Goal: Obtain resource: Download file/media

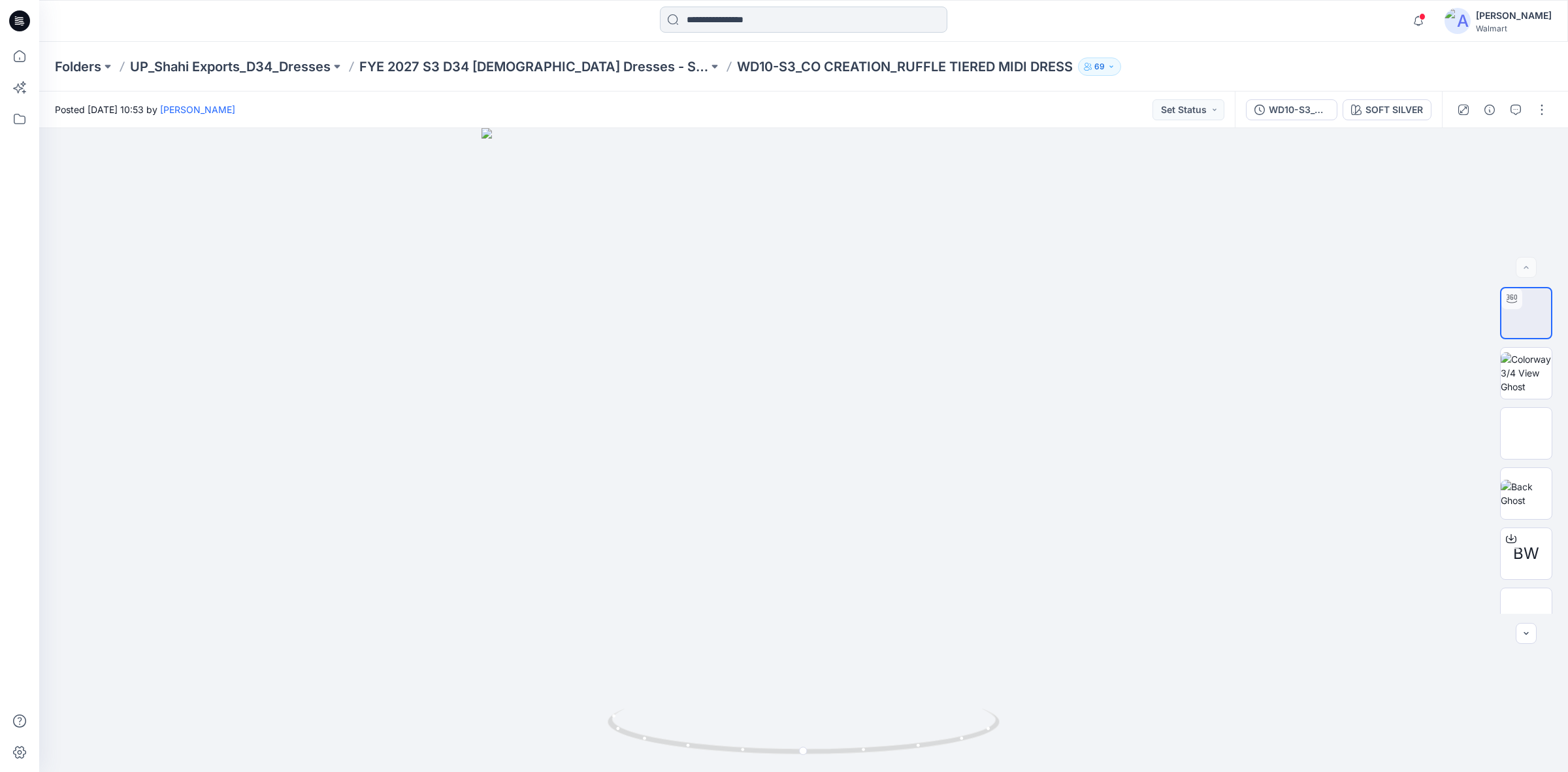
click at [719, 23] on input at bounding box center [803, 19] width 288 height 26
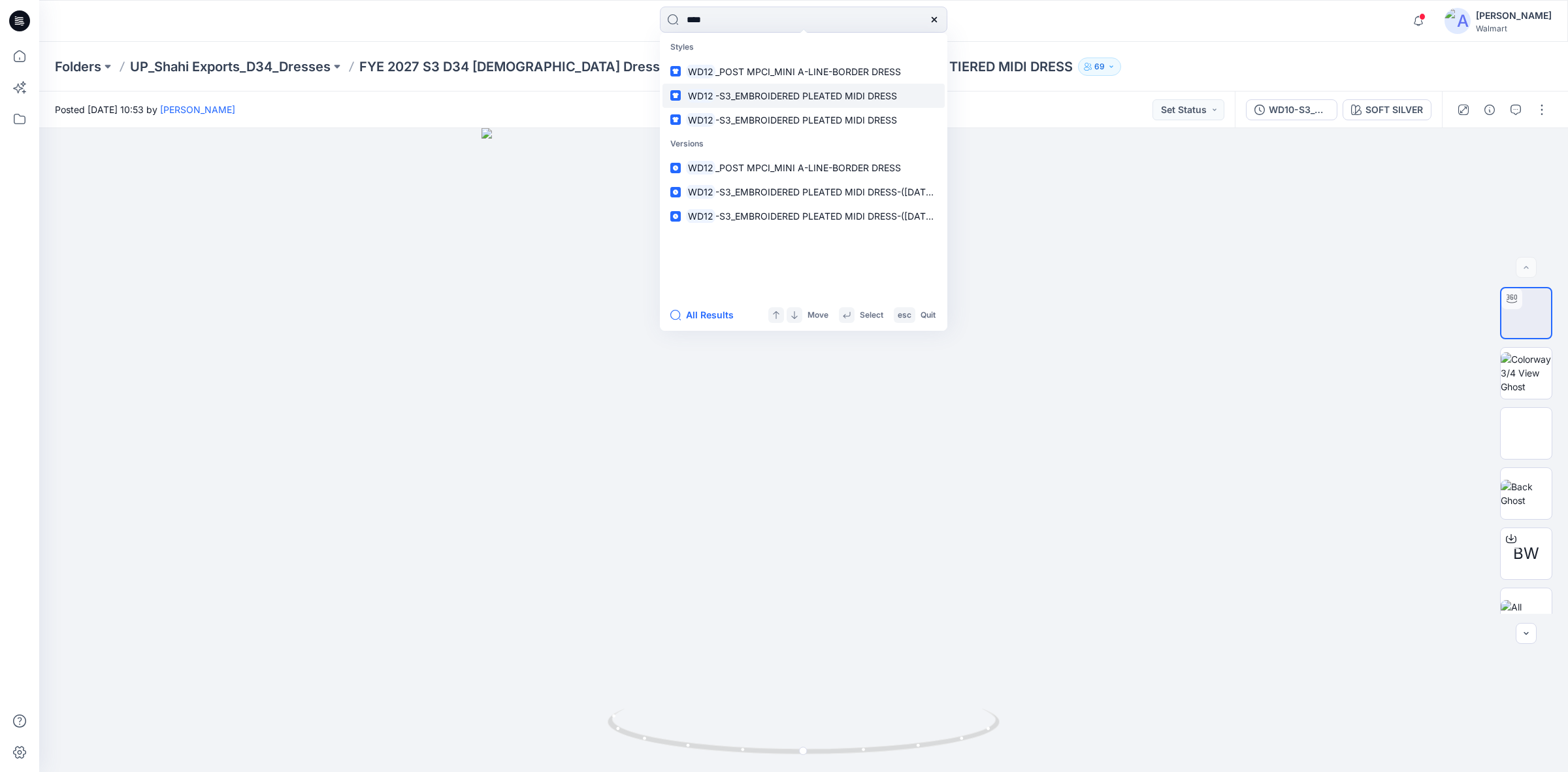
type input "****"
click at [772, 91] on span "-S3_EMBROIDERED PLEATED MIDI DRESS" at bounding box center [806, 96] width 181 height 11
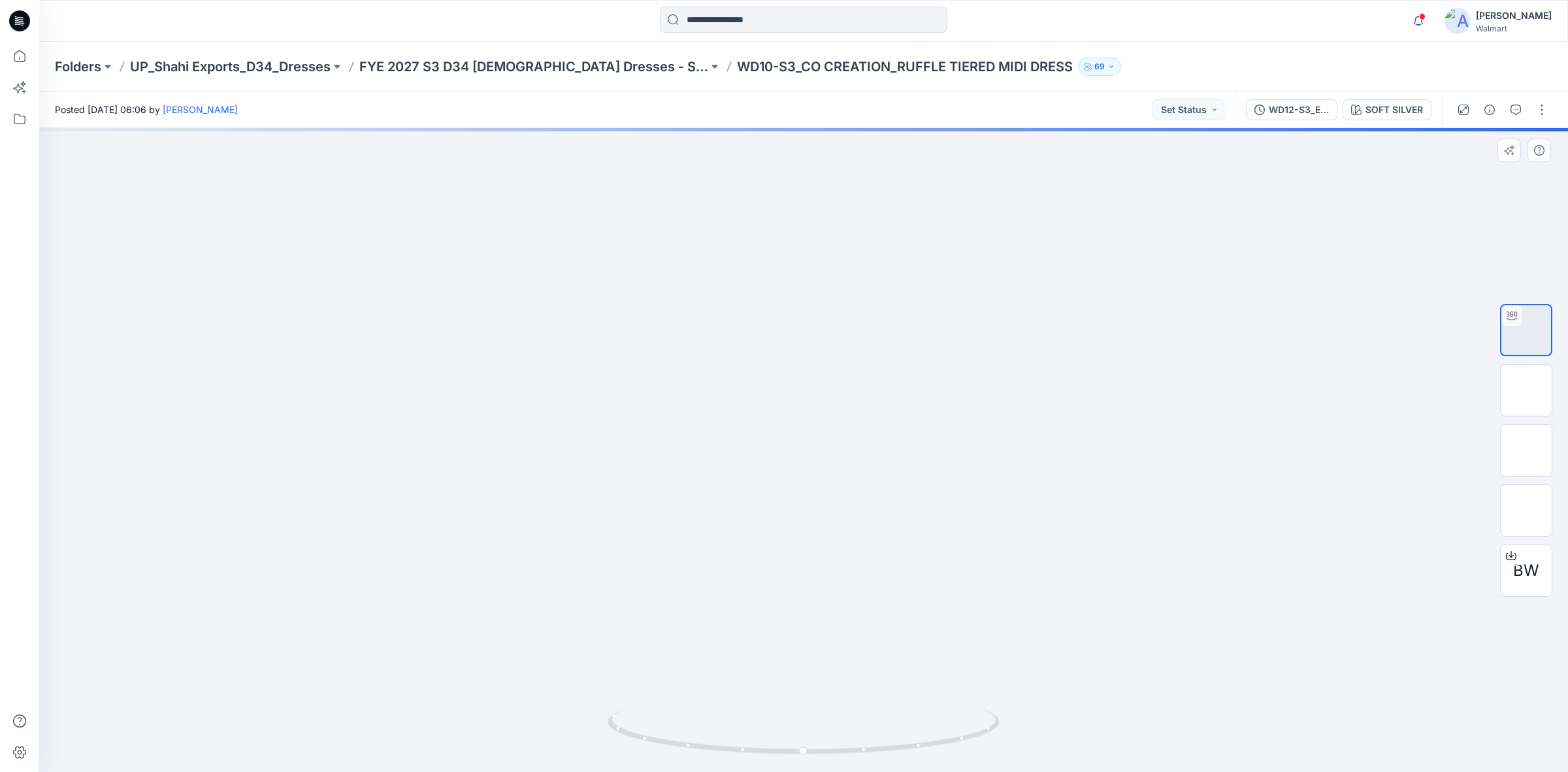
drag, startPoint x: 779, startPoint y: 446, endPoint x: 745, endPoint y: 284, distance: 165.5
drag, startPoint x: 807, startPoint y: 755, endPoint x: 1027, endPoint y: 742, distance: 220.4
click at [1027, 742] on div at bounding box center [803, 450] width 1528 height 644
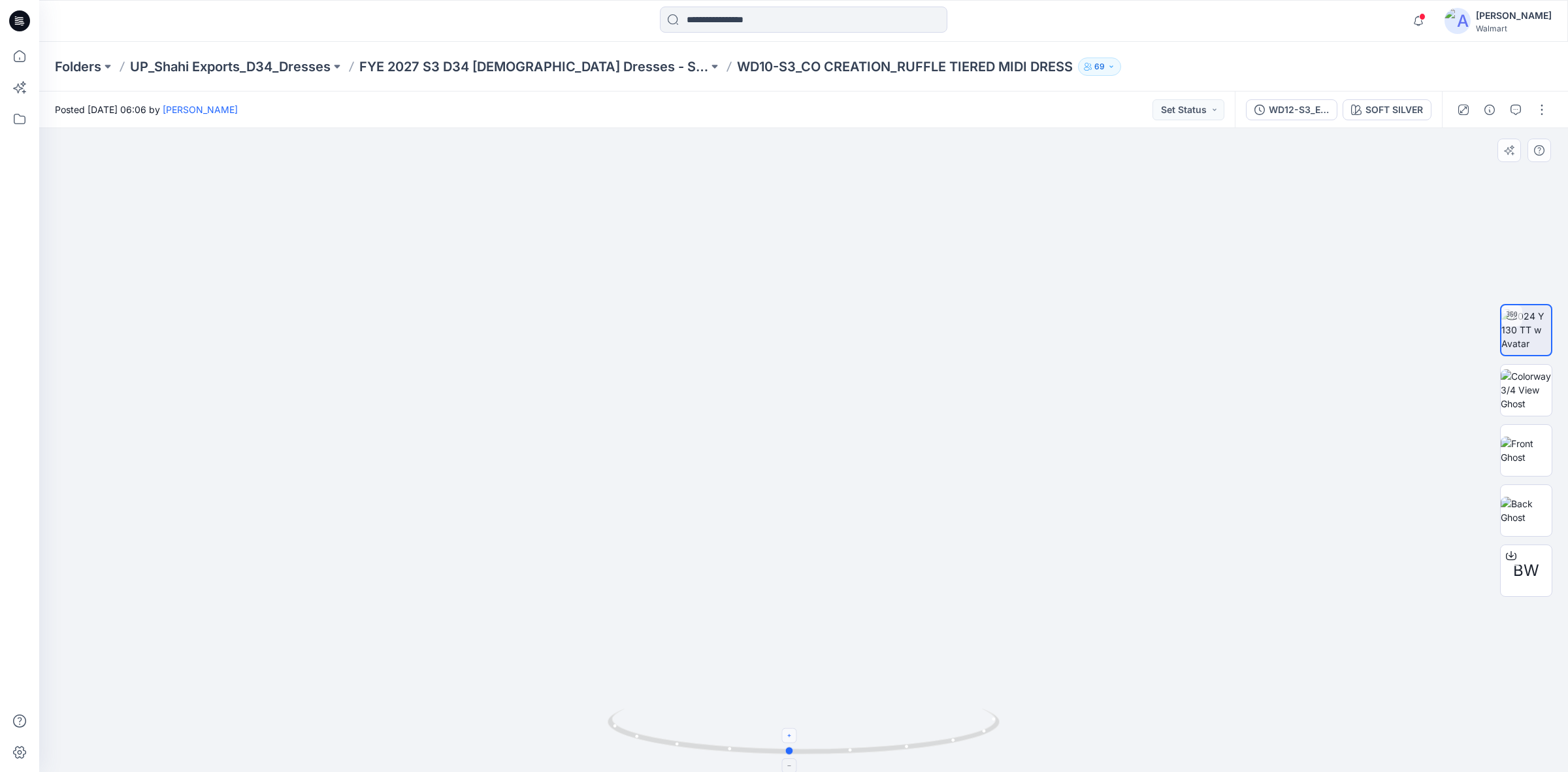
drag, startPoint x: 639, startPoint y: 737, endPoint x: 796, endPoint y: 736, distance: 157.0
click at [796, 736] on icon at bounding box center [805, 732] width 395 height 49
click at [1508, 551] on icon at bounding box center [1511, 555] width 11 height 11
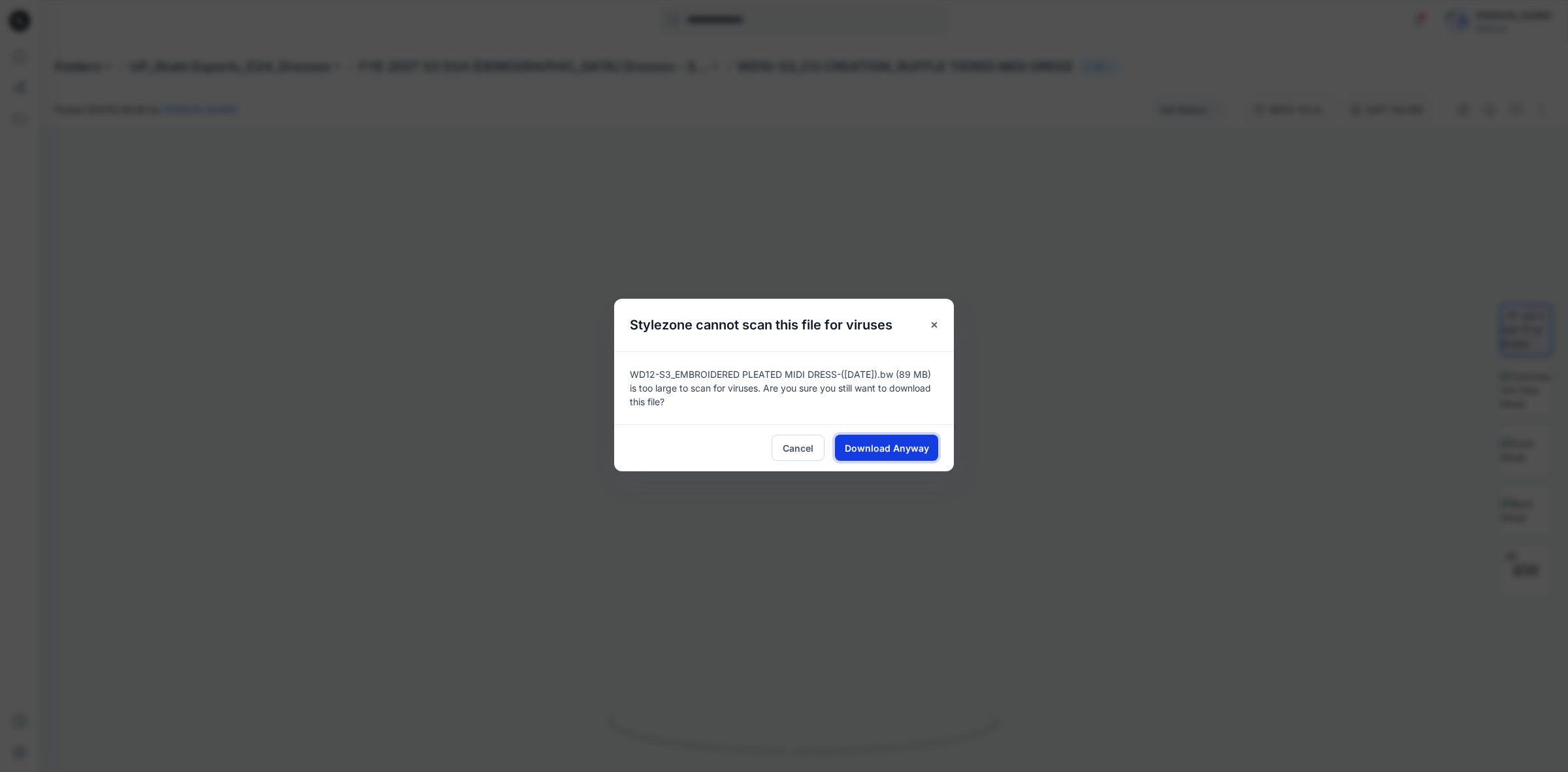
click at [896, 449] on span "Download Anyway" at bounding box center [886, 447] width 84 height 13
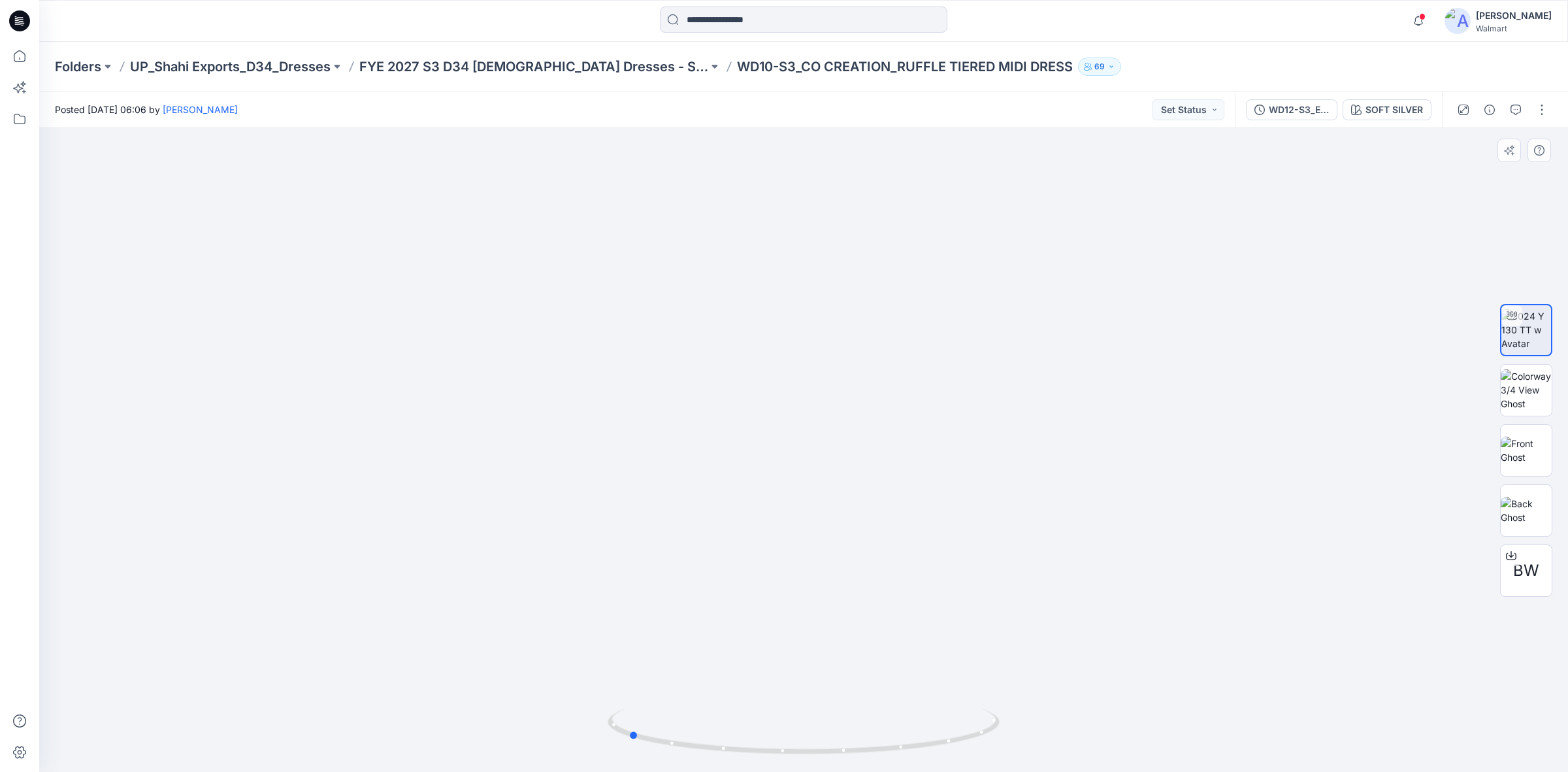
drag, startPoint x: 787, startPoint y: 752, endPoint x: 942, endPoint y: 684, distance: 169.3
click at [961, 701] on div at bounding box center [803, 450] width 1528 height 644
drag, startPoint x: 958, startPoint y: 746, endPoint x: 1010, endPoint y: 737, distance: 52.8
click at [1010, 737] on div at bounding box center [803, 450] width 1528 height 644
drag, startPoint x: 624, startPoint y: 739, endPoint x: 789, endPoint y: 737, distance: 165.0
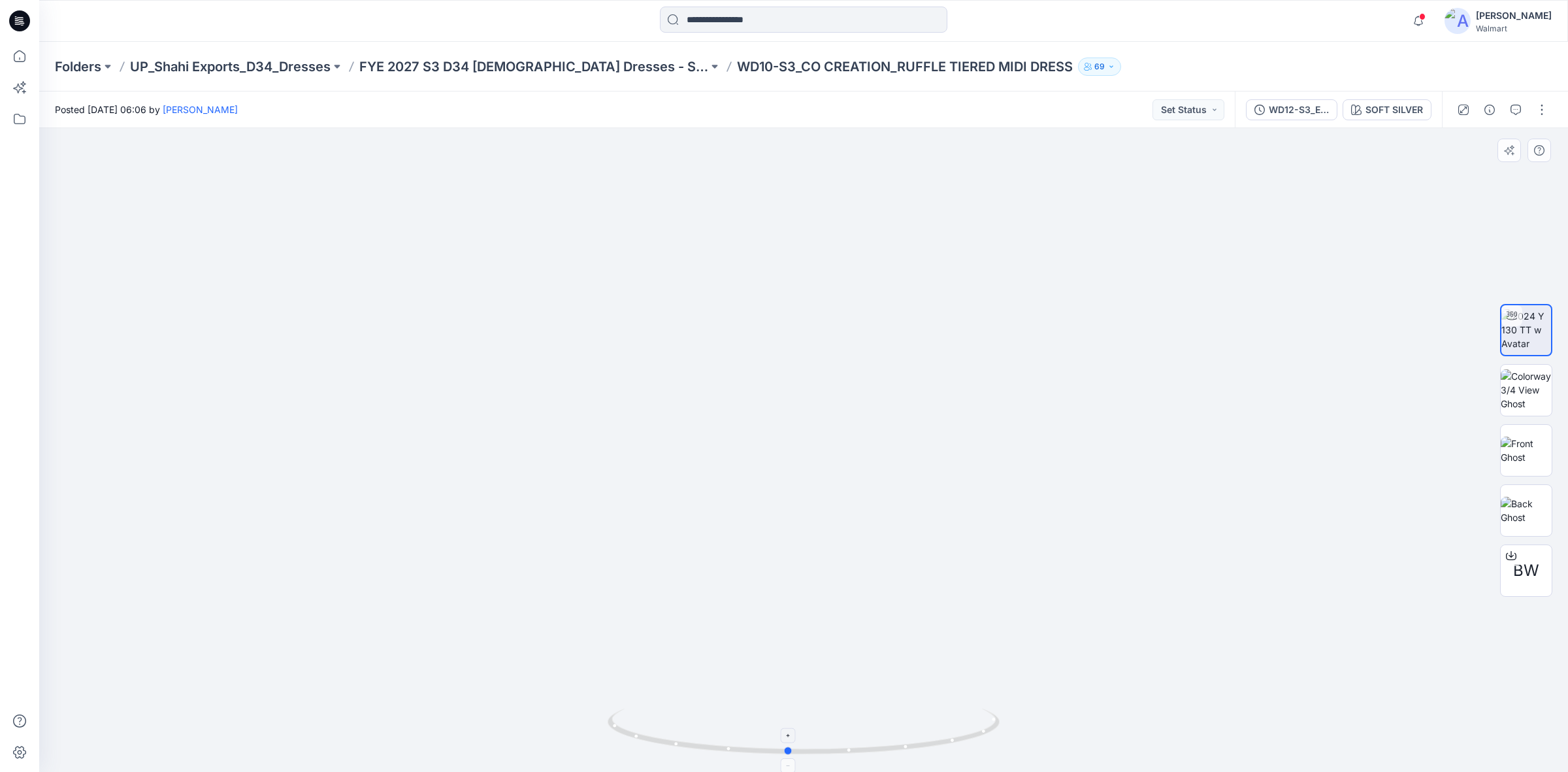
click at [789, 737] on icon at bounding box center [805, 732] width 395 height 49
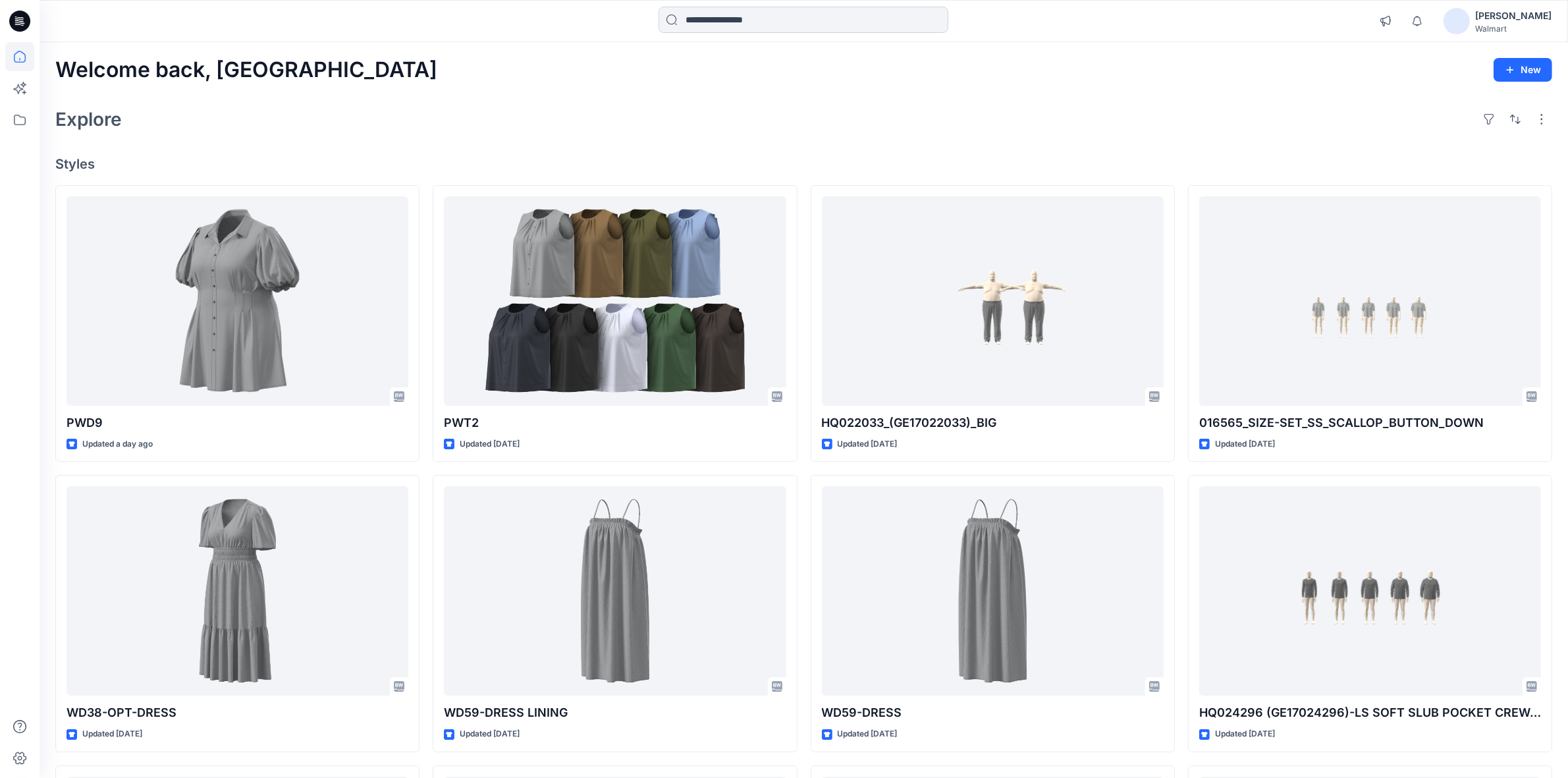
click at [729, 17] on input at bounding box center [804, 19] width 290 height 26
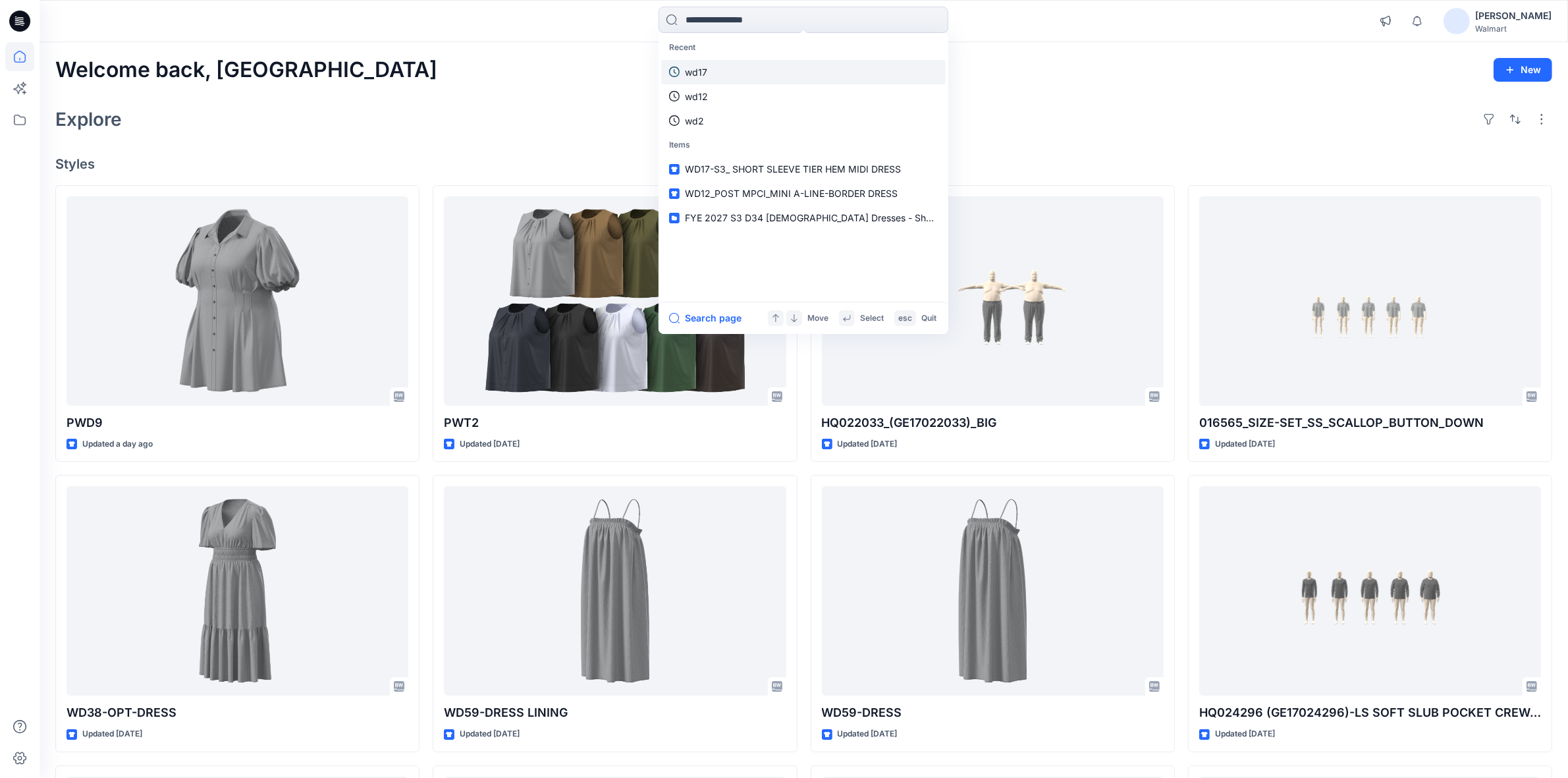
click at [710, 71] on link "wd17" at bounding box center [804, 72] width 284 height 24
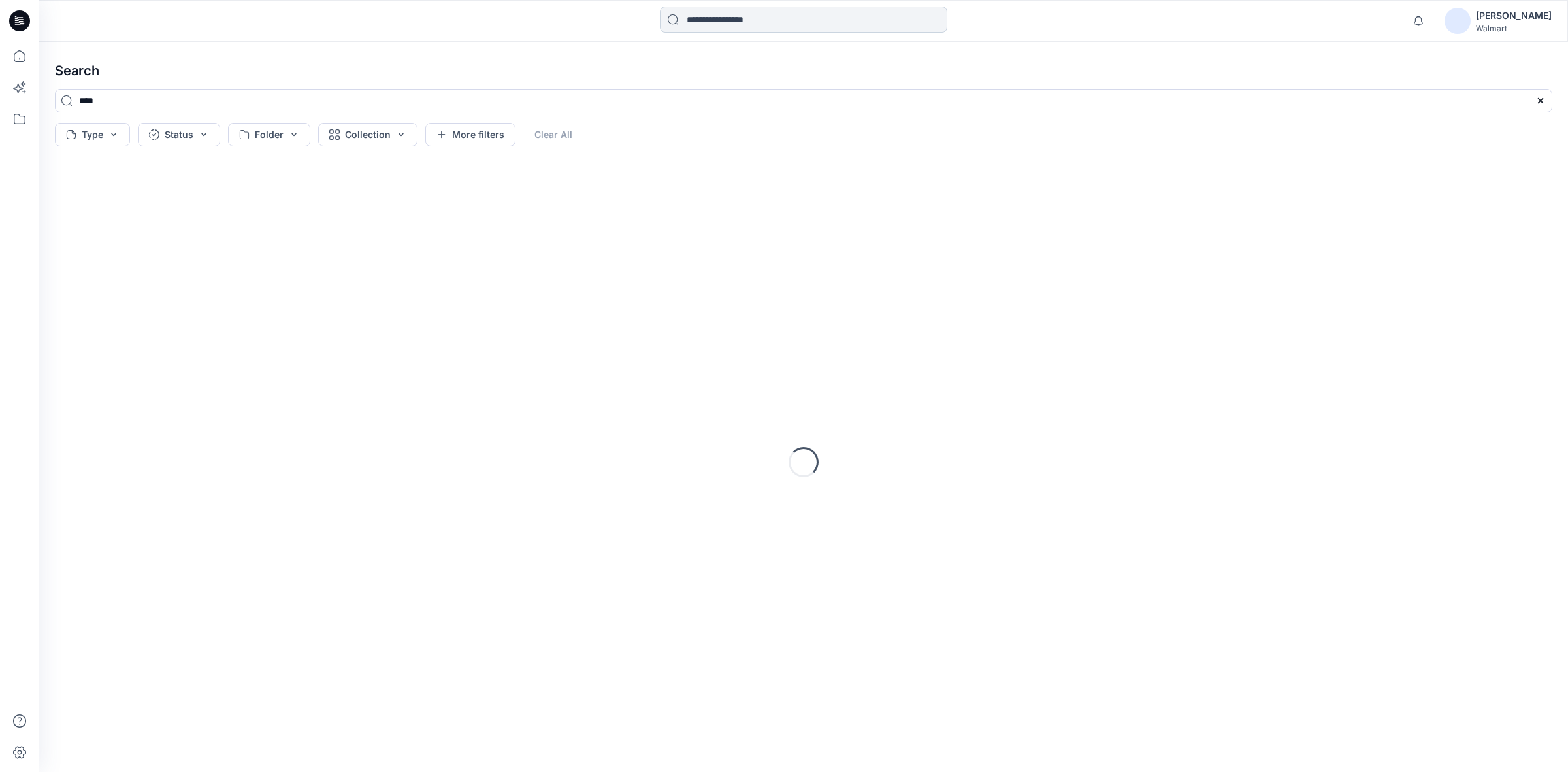
click at [736, 21] on input at bounding box center [803, 19] width 288 height 26
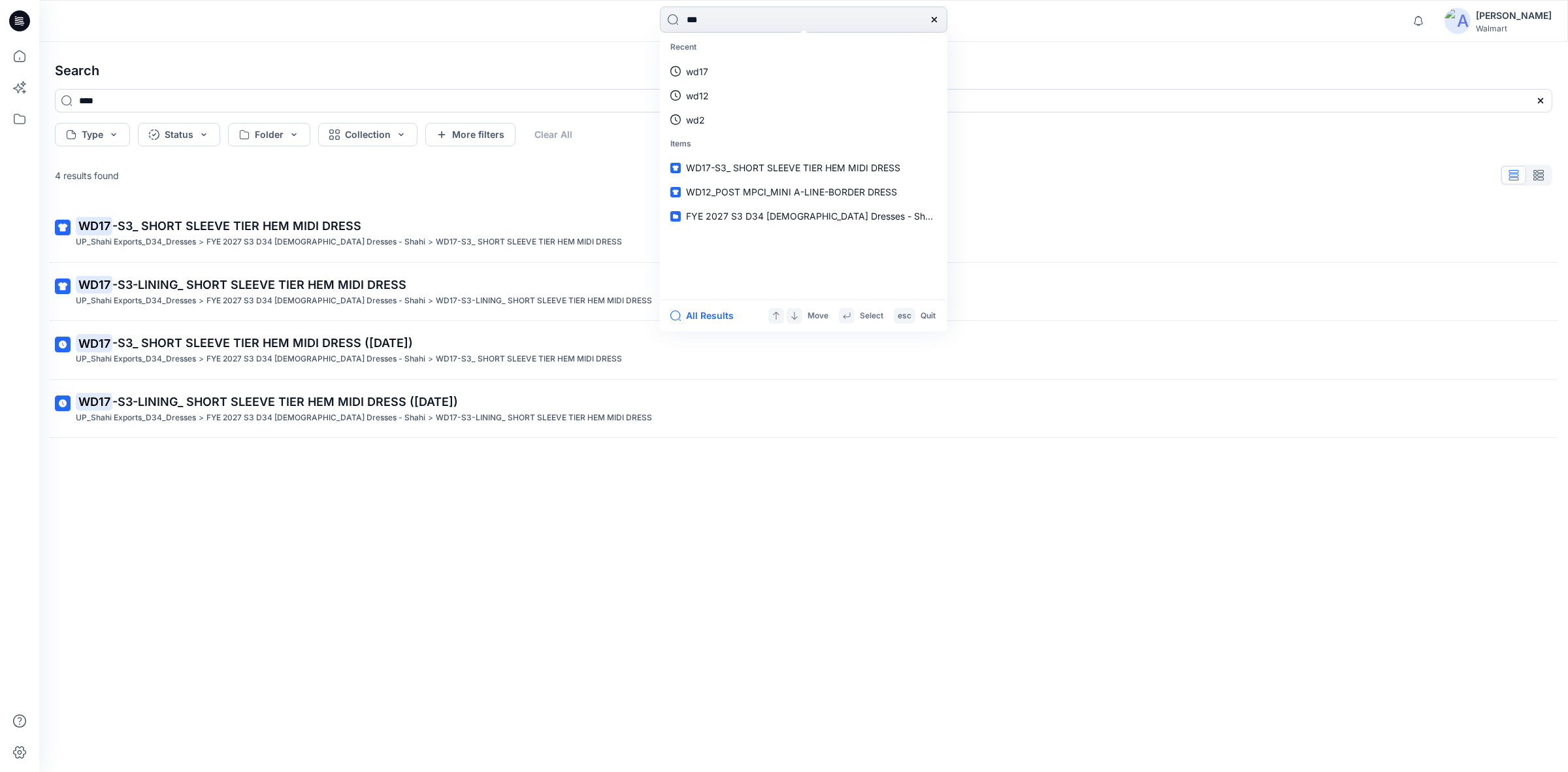
type input "****"
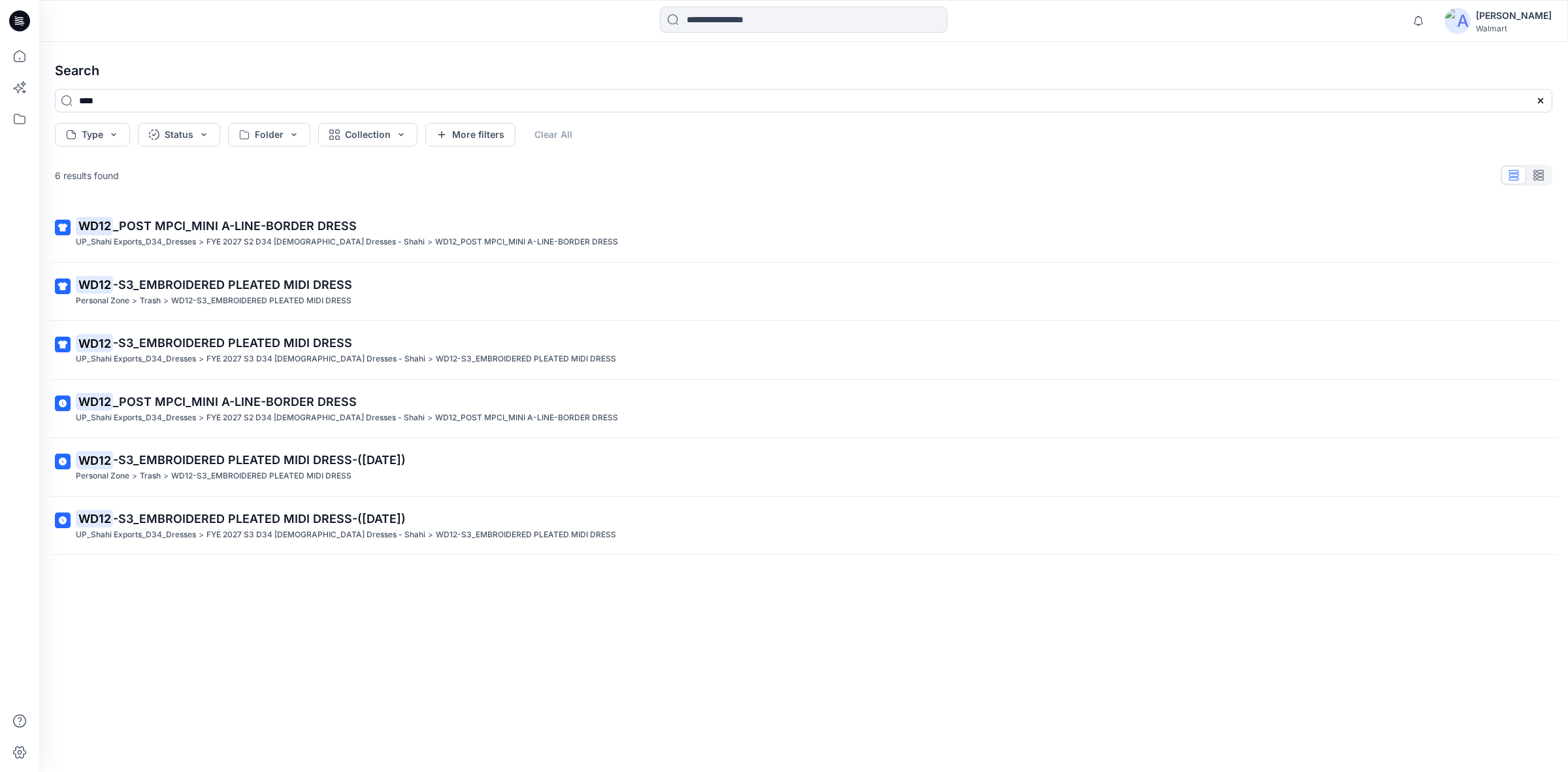
click at [138, 230] on span "_POST MPCI_MINI A-LINE-BORDER DRESS" at bounding box center [235, 225] width 244 height 13
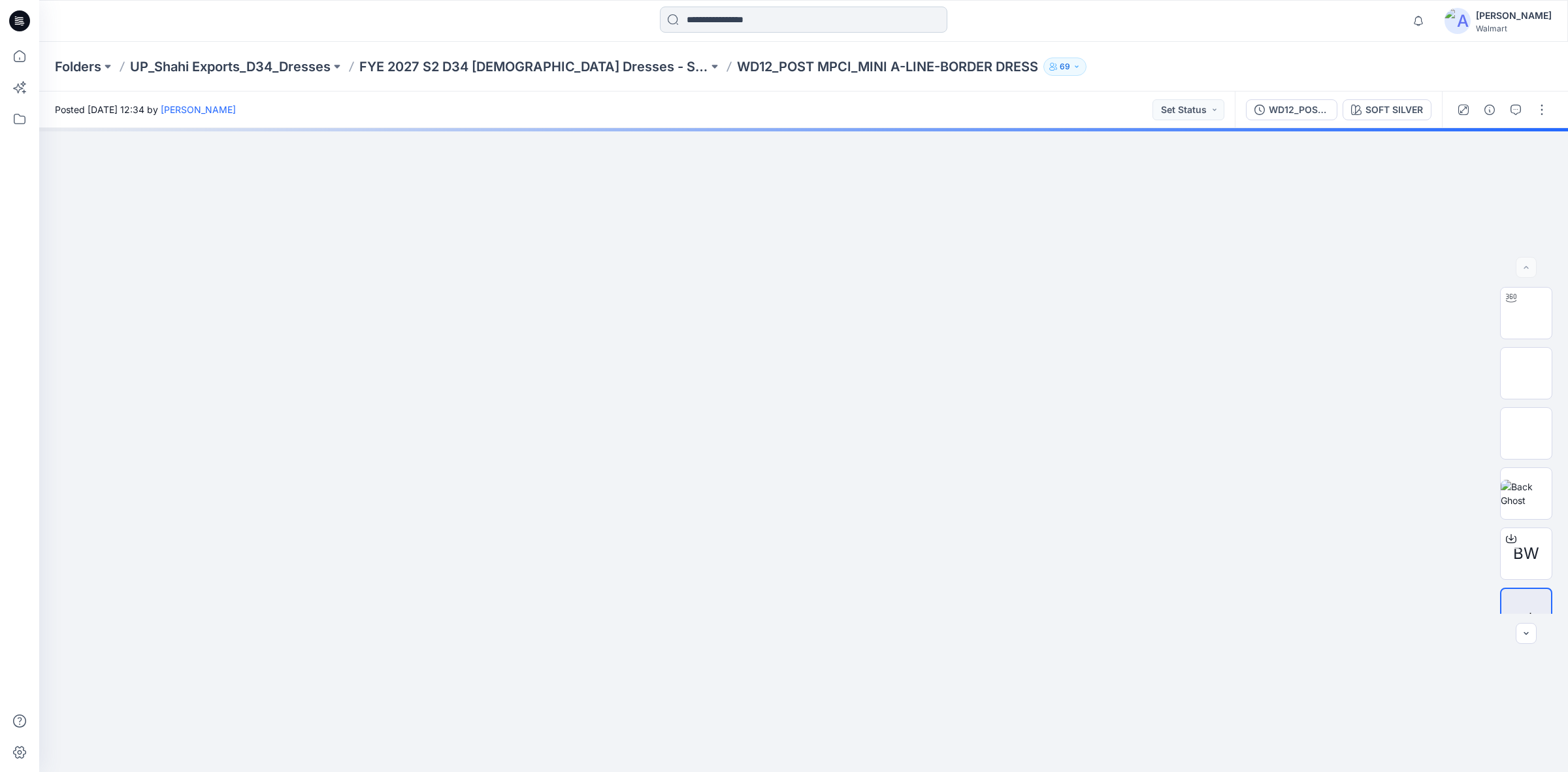
click at [762, 21] on input at bounding box center [803, 19] width 288 height 26
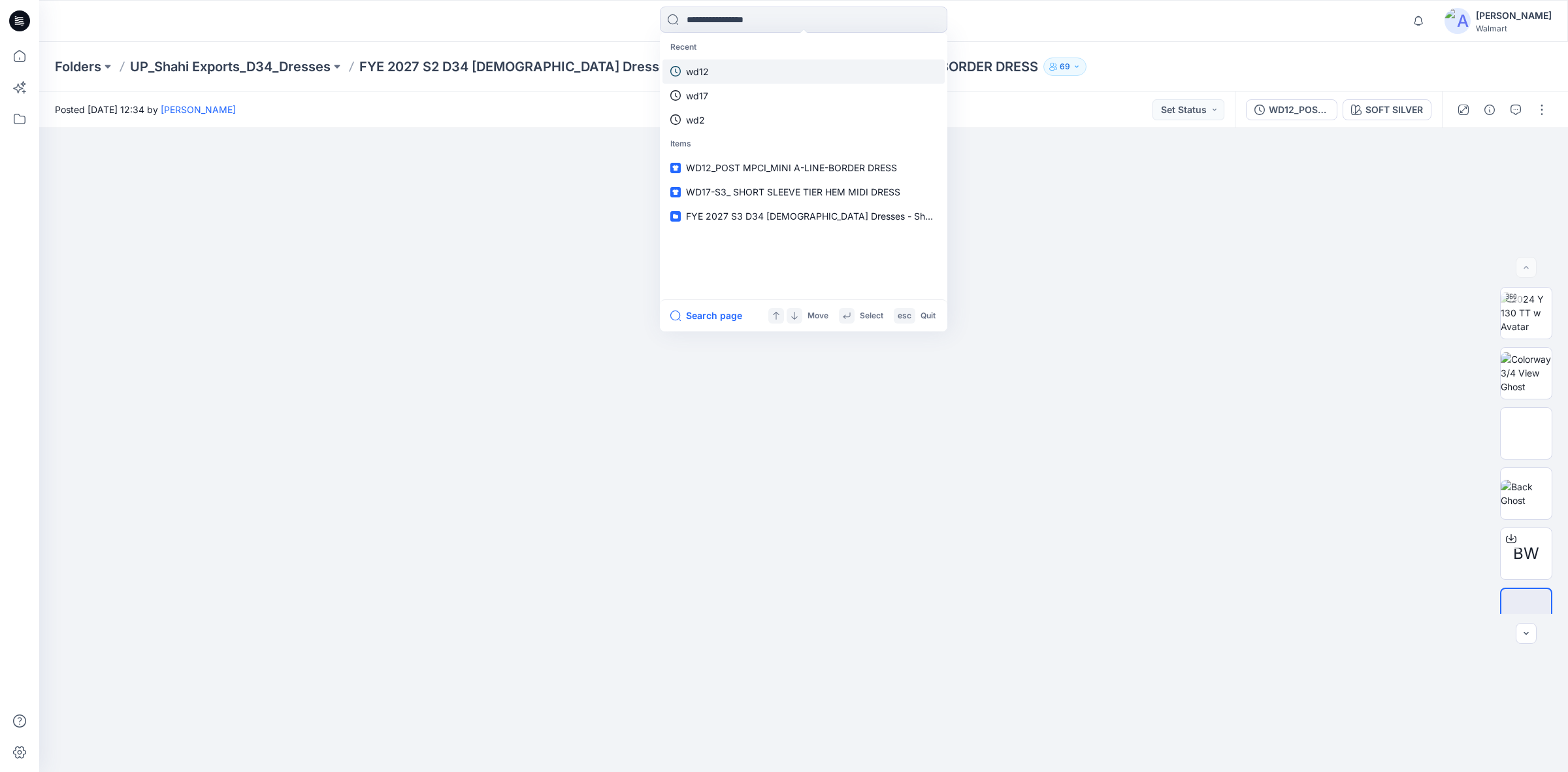
click at [709, 73] on link "wd12" at bounding box center [803, 72] width 282 height 24
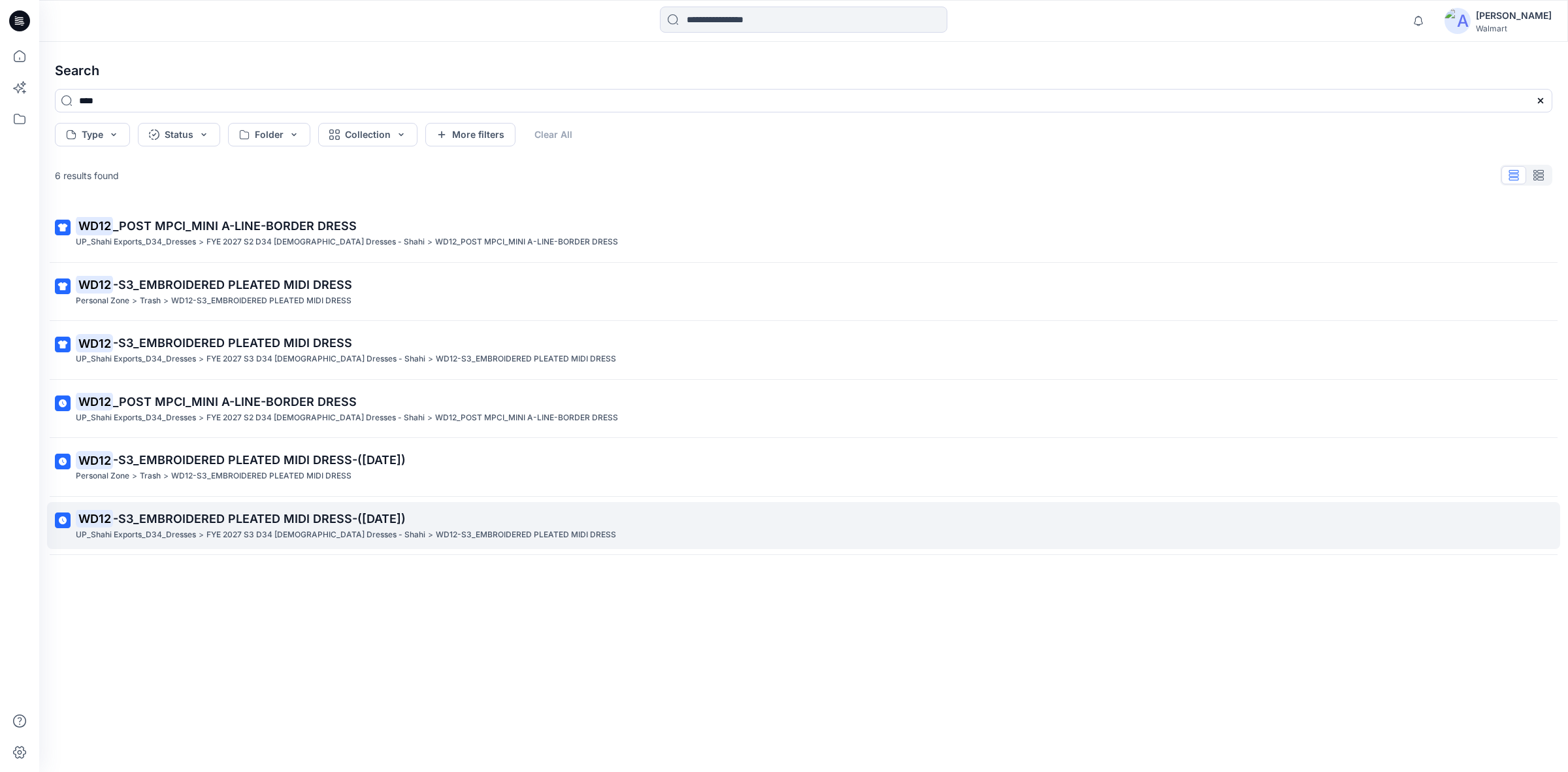
click at [142, 515] on span "-S3_EMBROIDERED PLEATED MIDI DRESS-([DATE])" at bounding box center [259, 518] width 293 height 13
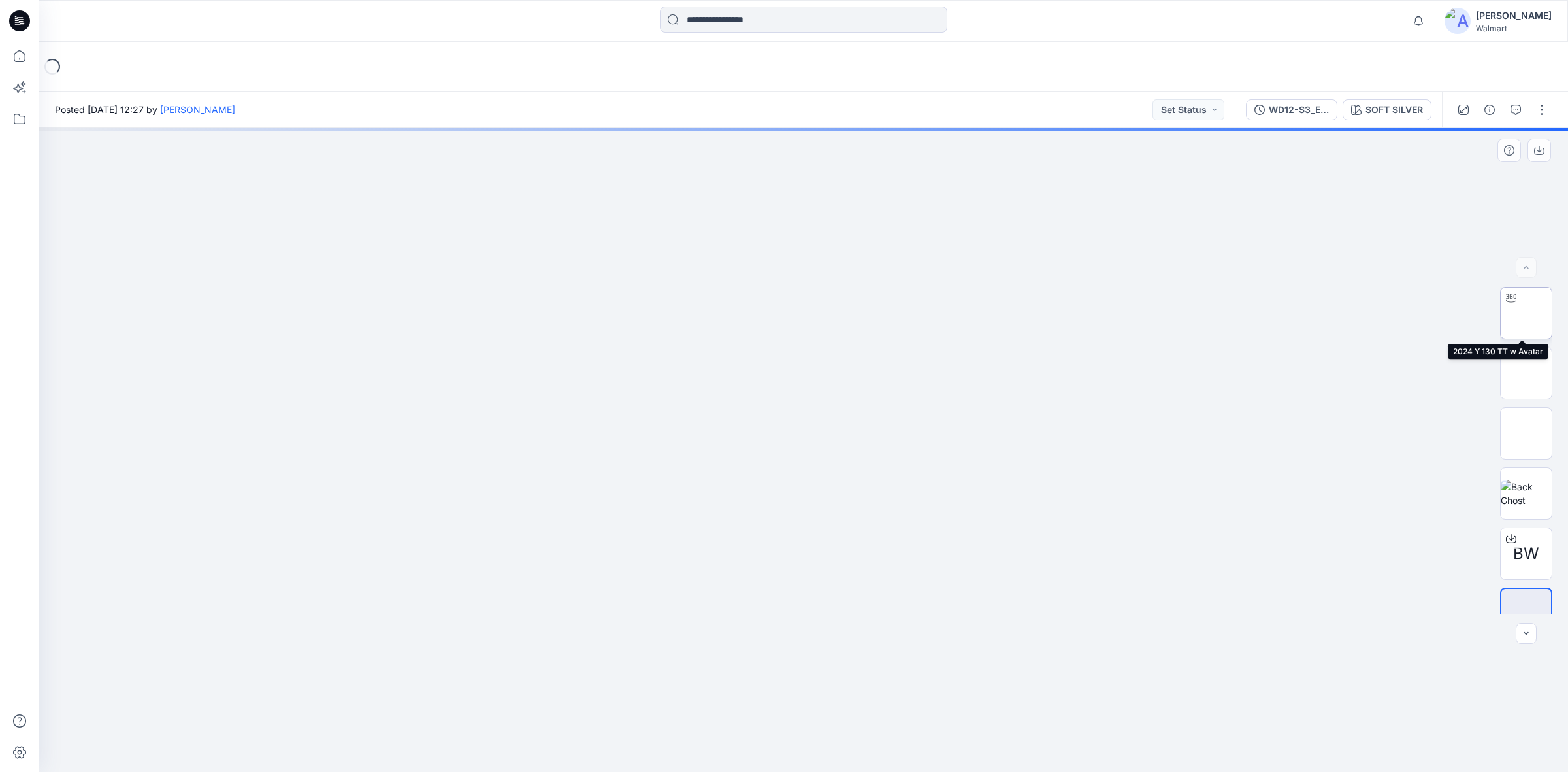
click at [1526, 313] on img at bounding box center [1526, 313] width 0 height 0
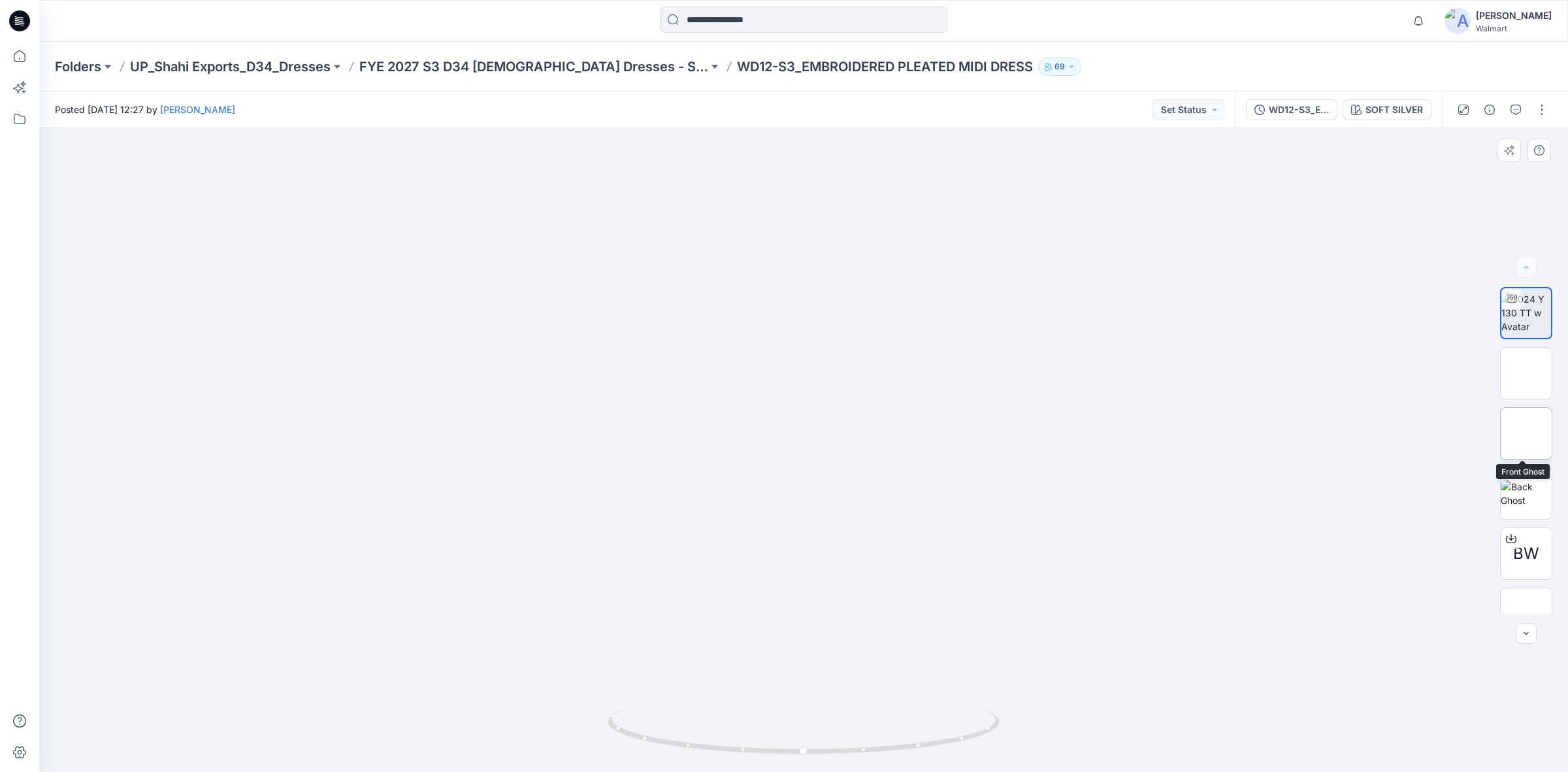
click at [1526, 433] on img at bounding box center [1526, 433] width 0 height 0
click at [1517, 483] on img at bounding box center [1526, 493] width 51 height 28
drag, startPoint x: 751, startPoint y: 690, endPoint x: 811, endPoint y: 694, distance: 60.1
click at [775, 179] on img at bounding box center [803, 179] width 263 height 0
drag, startPoint x: 779, startPoint y: 710, endPoint x: 779, endPoint y: 717, distance: 7.0
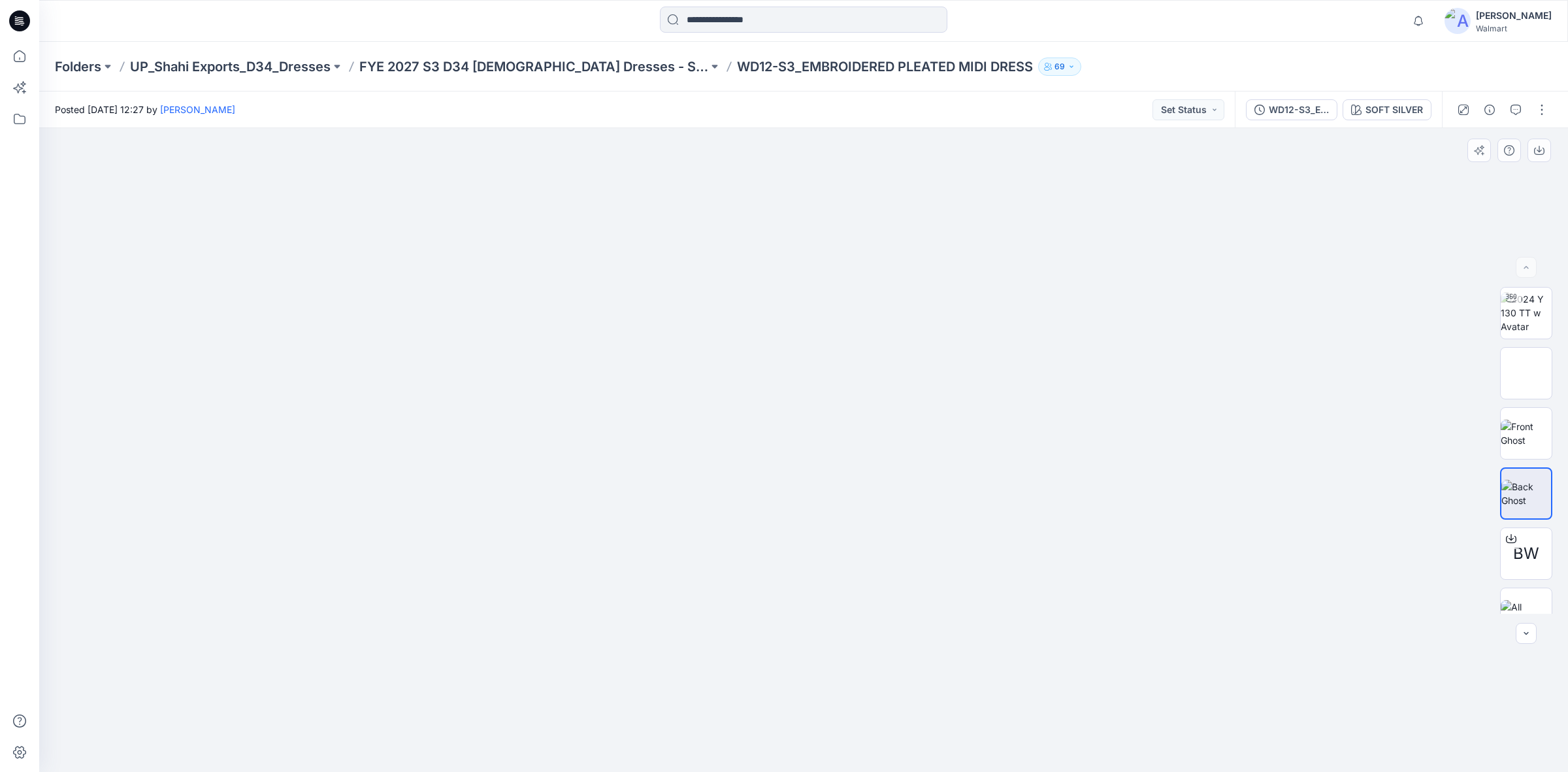
click at [779, 179] on img at bounding box center [803, 179] width 263 height 0
click at [1506, 325] on img at bounding box center [1526, 313] width 51 height 41
drag, startPoint x: 814, startPoint y: 508, endPoint x: 784, endPoint y: 165, distance: 344.3
drag, startPoint x: 804, startPoint y: 532, endPoint x: 738, endPoint y: 272, distance: 268.2
drag, startPoint x: 690, startPoint y: 456, endPoint x: 713, endPoint y: 469, distance: 26.4
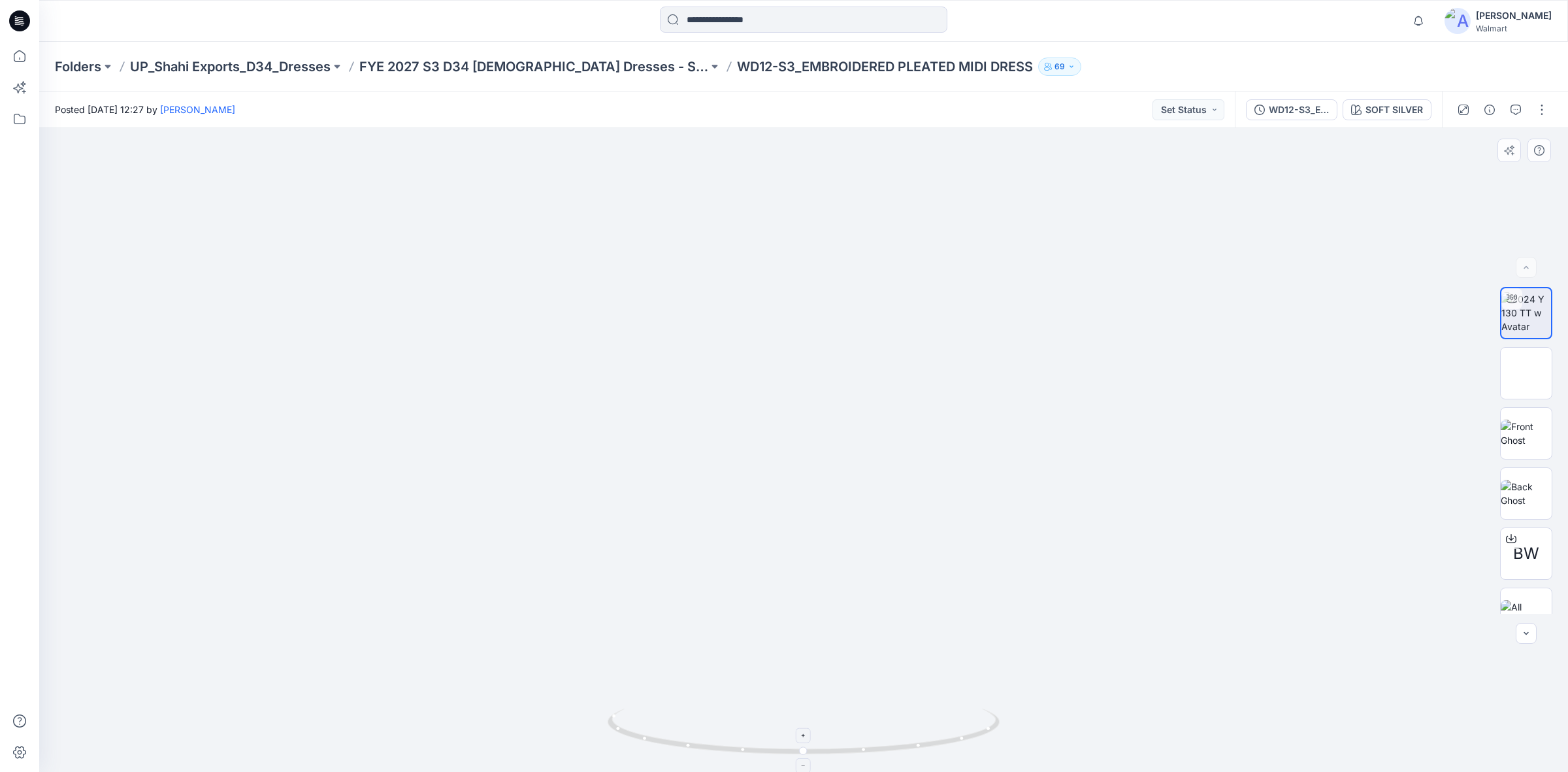
drag, startPoint x: 997, startPoint y: 649, endPoint x: 1000, endPoint y: 727, distance: 78.1
drag, startPoint x: 788, startPoint y: 389, endPoint x: 785, endPoint y: 476, distance: 87.1
drag, startPoint x: 801, startPoint y: 756, endPoint x: 1040, endPoint y: 749, distance: 239.1
click at [1053, 750] on div at bounding box center [803, 450] width 1528 height 644
drag, startPoint x: 673, startPoint y: 749, endPoint x: 789, endPoint y: 591, distance: 196.0
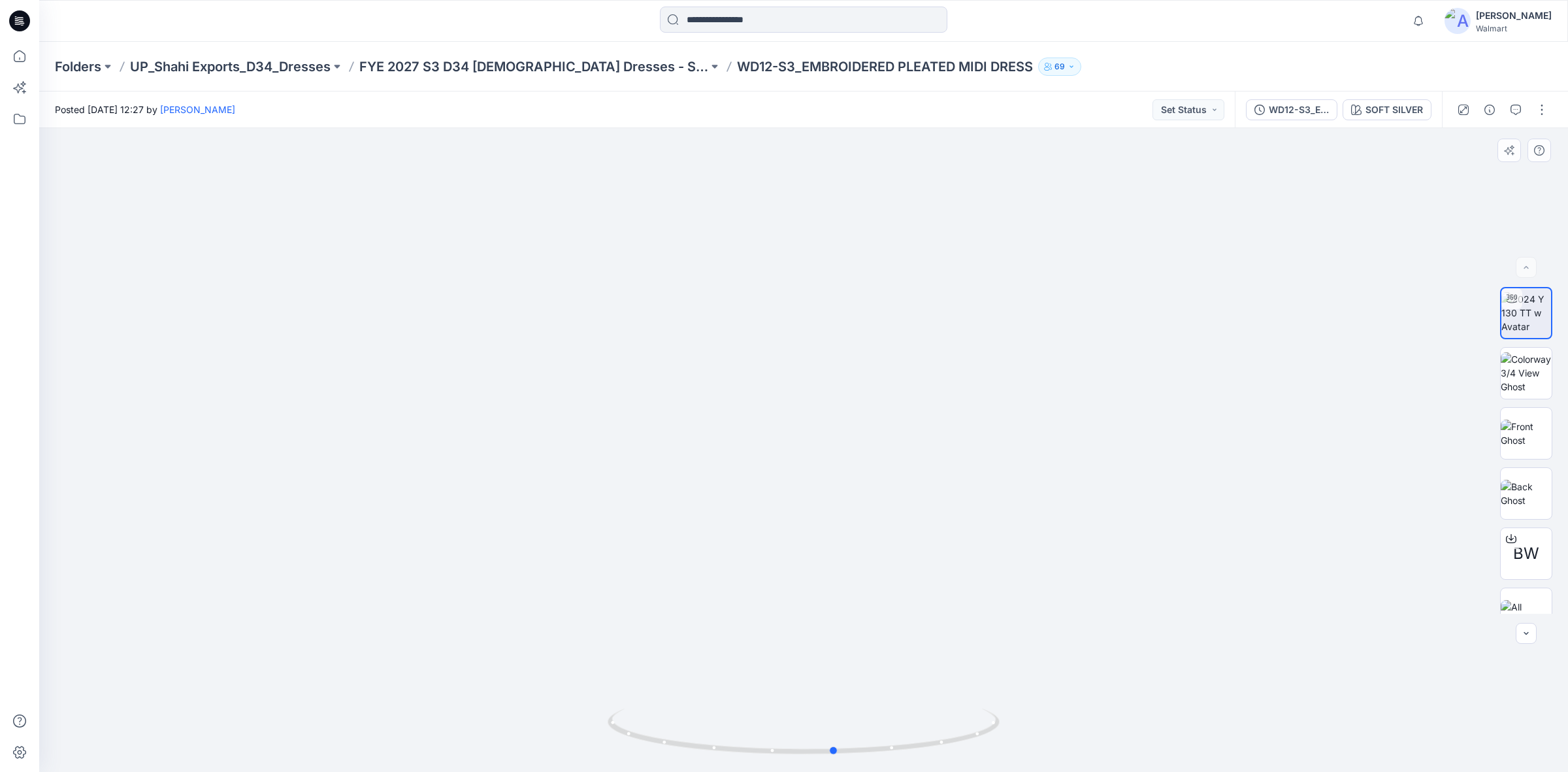
click at [844, 744] on icon at bounding box center [805, 732] width 395 height 49
click at [1516, 480] on img at bounding box center [1526, 493] width 51 height 28
click at [1525, 422] on img at bounding box center [1526, 433] width 51 height 28
